Goal: Check status: Check status

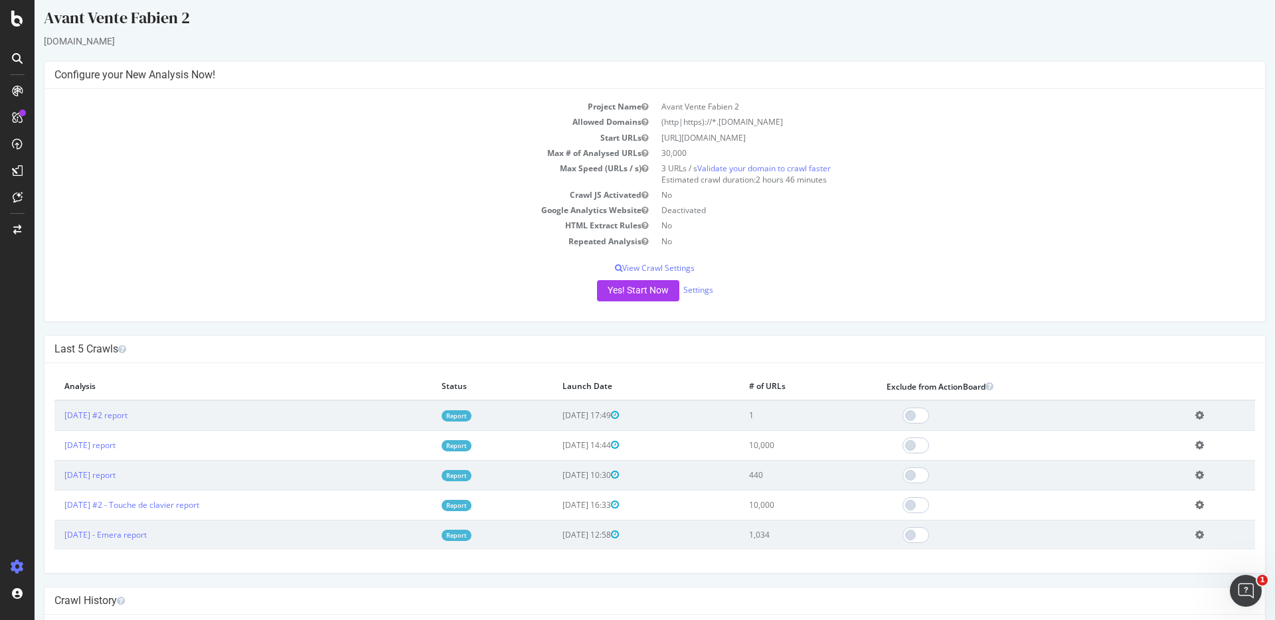
scroll to position [8, 0]
click at [116, 440] on link "[DATE] report" at bounding box center [89, 443] width 51 height 11
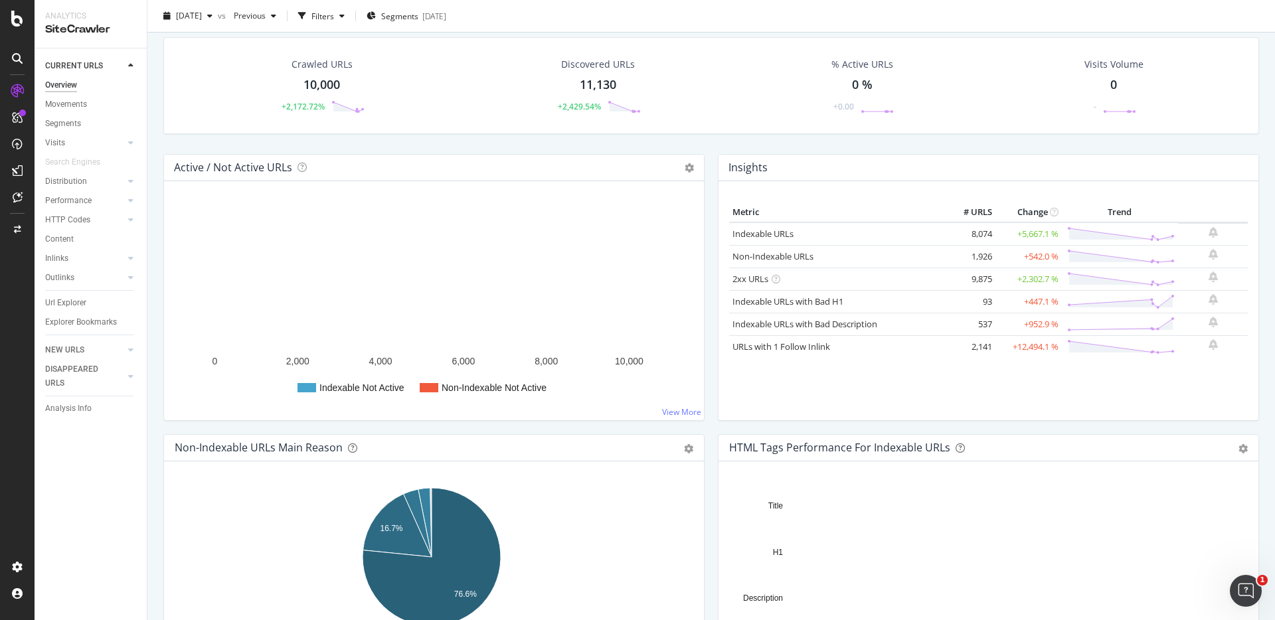
scroll to position [27, 0]
